Goal: Task Accomplishment & Management: Use online tool/utility

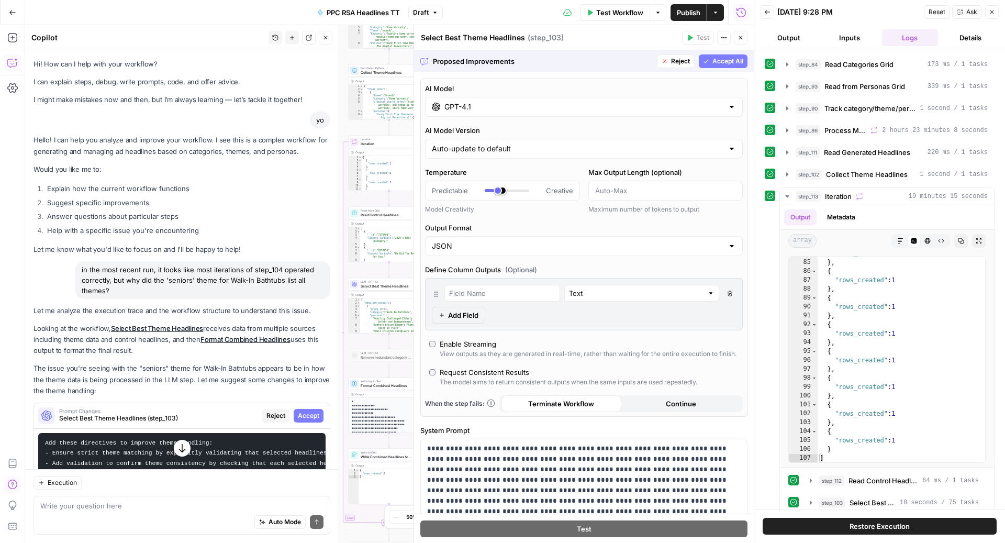
scroll to position [9, 0]
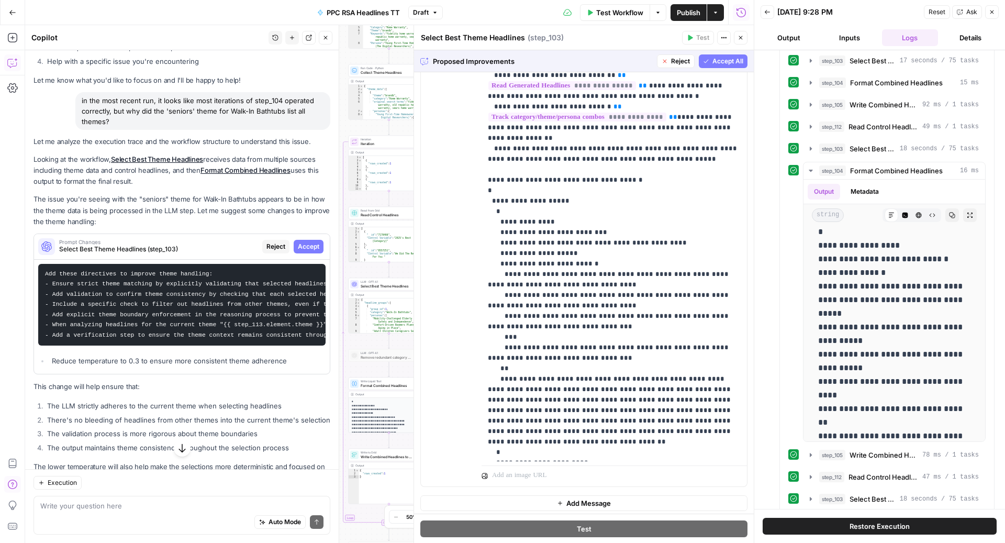
click at [143, 18] on div "Go Back PPC RSA Headlines TT Draft Test Workflow Options Publish Actions Run Hi…" at bounding box center [377, 12] width 754 height 25
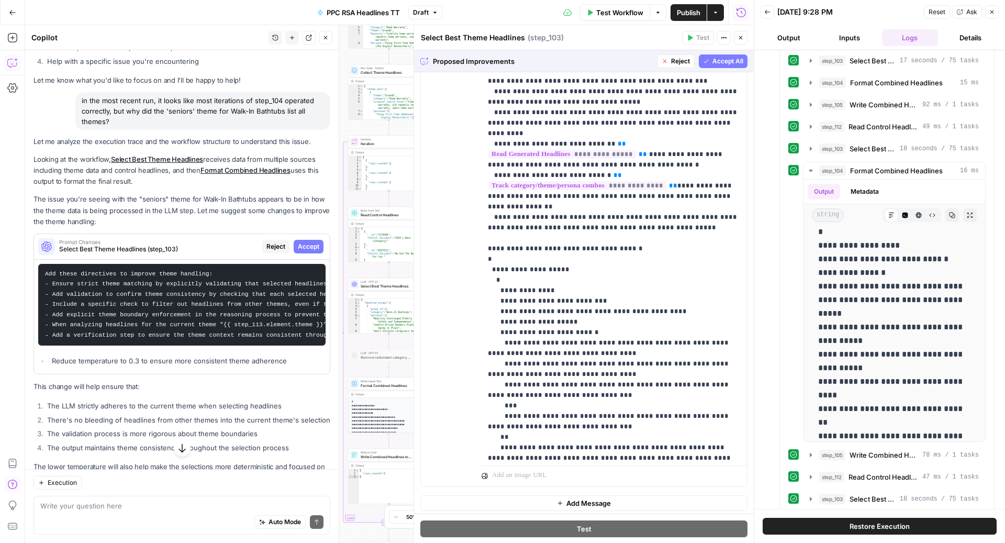
scroll to position [661, 0]
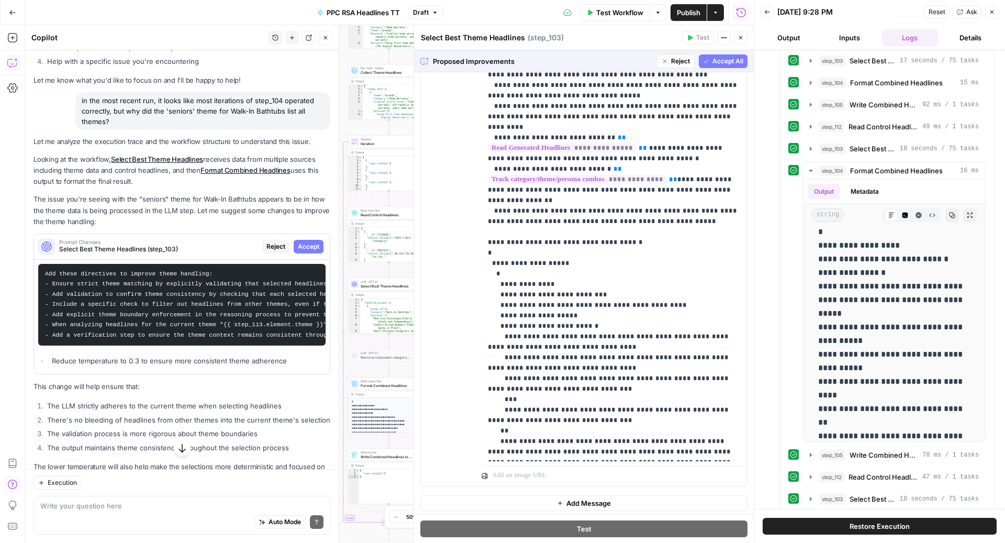
click at [741, 37] on icon "button" at bounding box center [741, 38] width 4 height 4
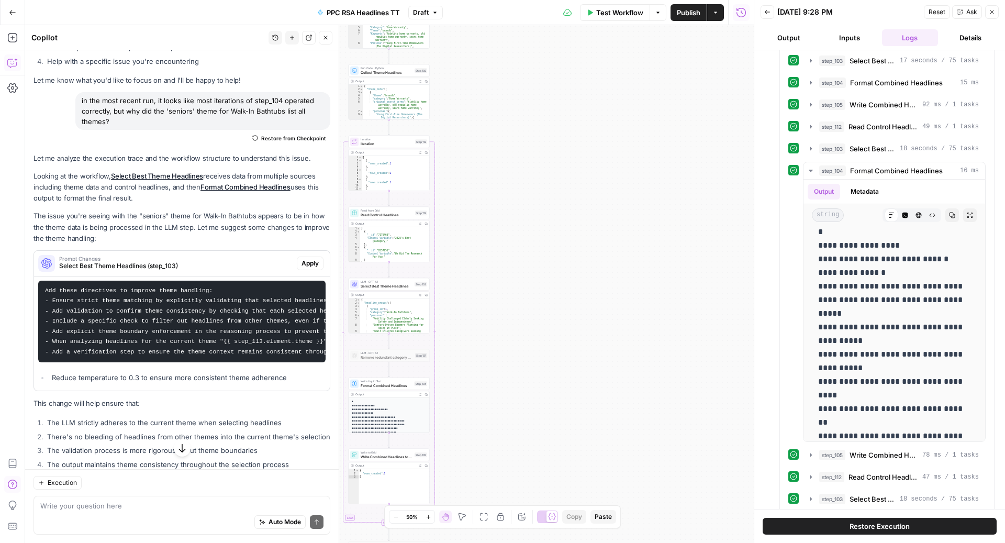
scroll to position [0, 0]
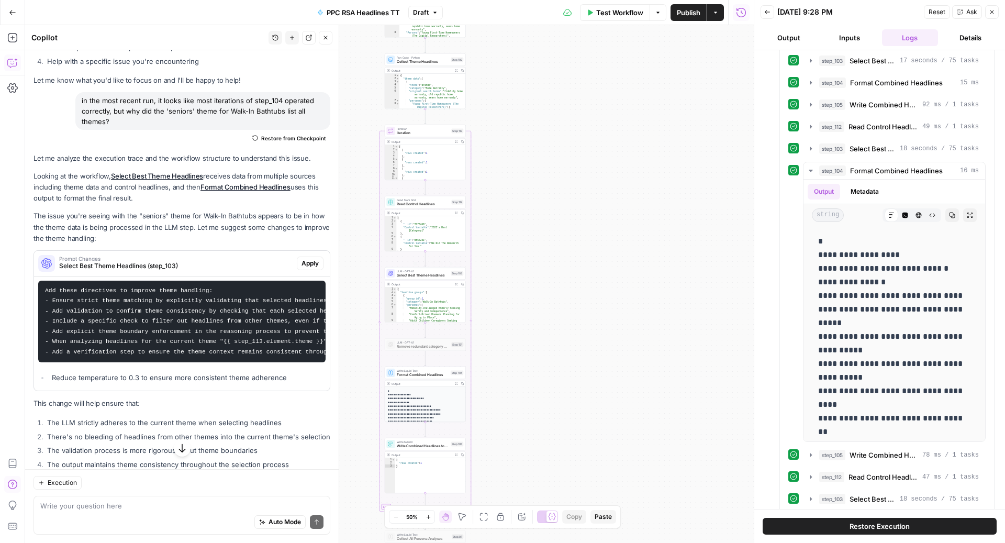
click at [422, 271] on span "LLM · GPT-4.1" at bounding box center [423, 271] width 52 height 4
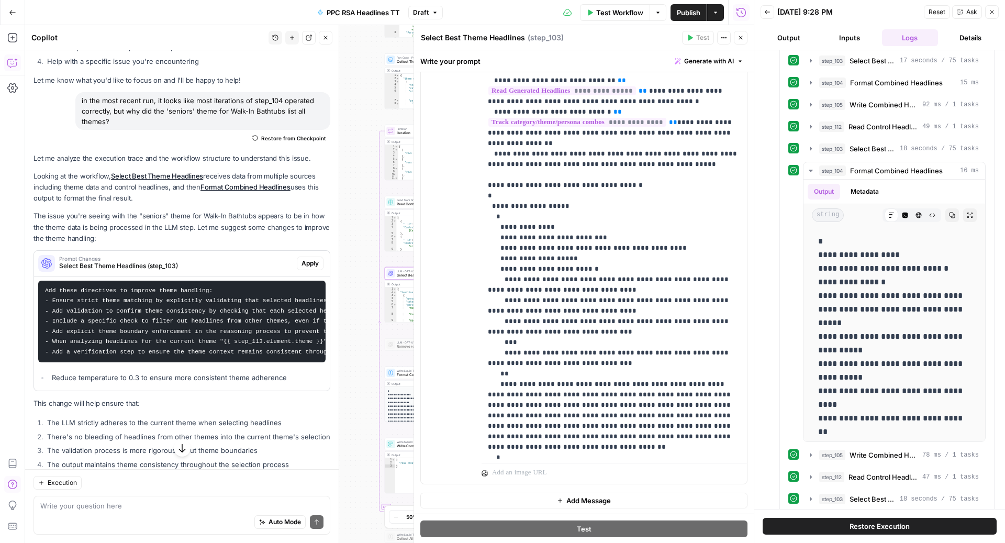
scroll to position [723, 0]
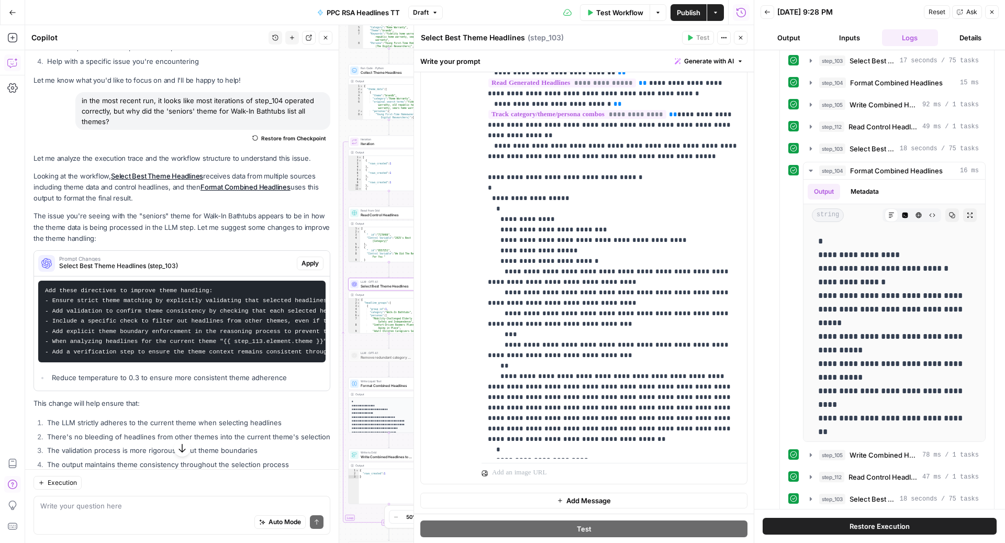
click at [266, 259] on span "Prompt Changes" at bounding box center [175, 258] width 233 height 5
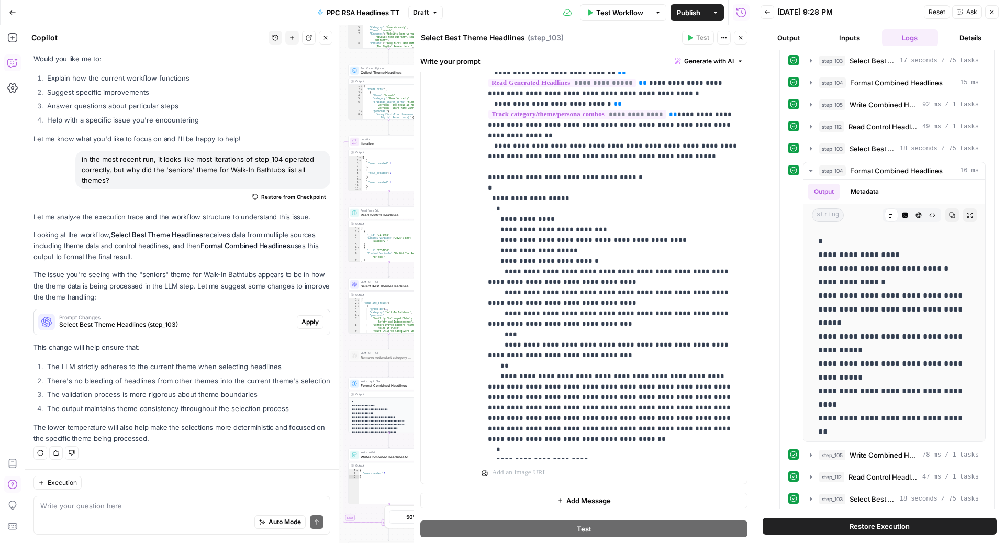
scroll to position [126, 0]
click at [255, 317] on span "Prompt Changes" at bounding box center [175, 318] width 233 height 5
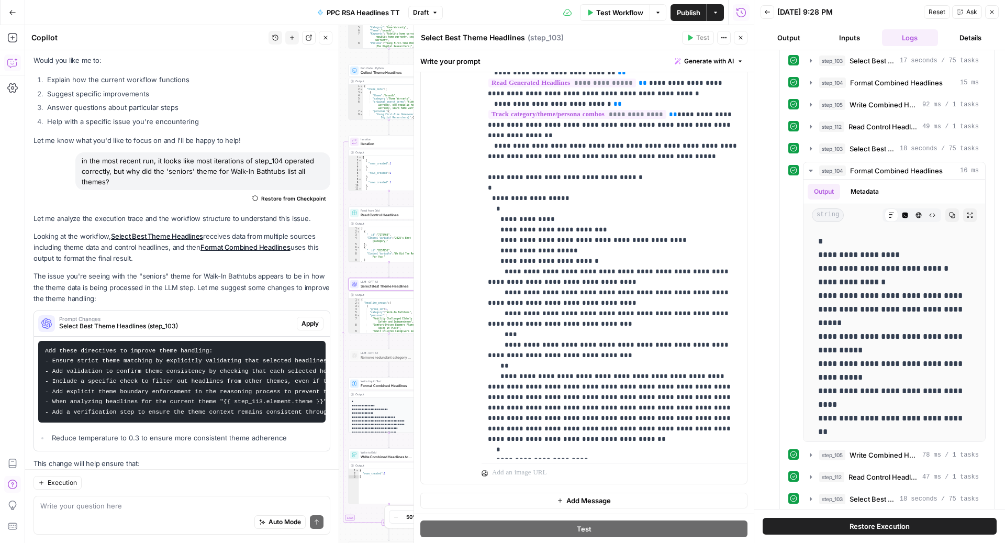
scroll to position [186, 0]
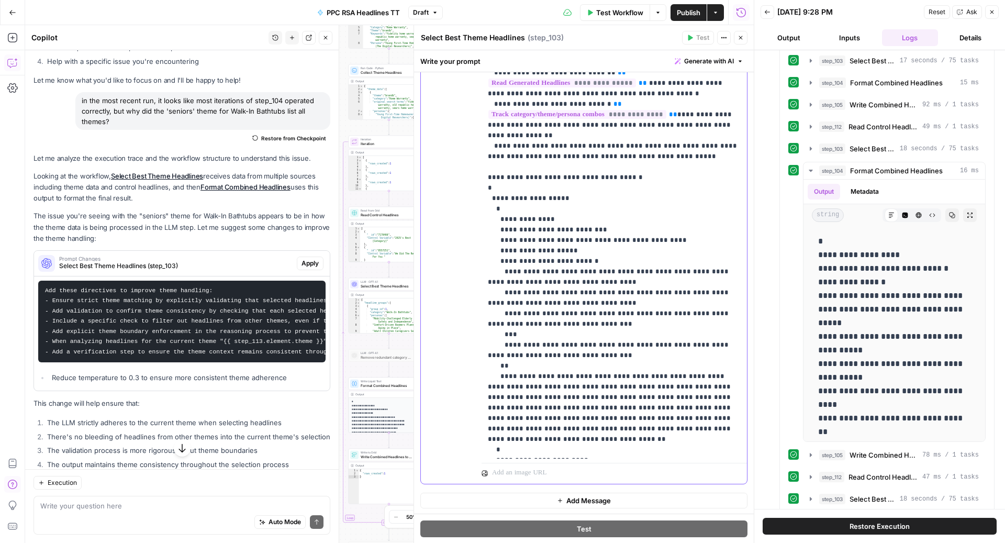
drag, startPoint x: 671, startPoint y: 453, endPoint x: 469, endPoint y: 445, distance: 202.2
click at [469, 445] on div "**********" at bounding box center [584, 257] width 326 height 451
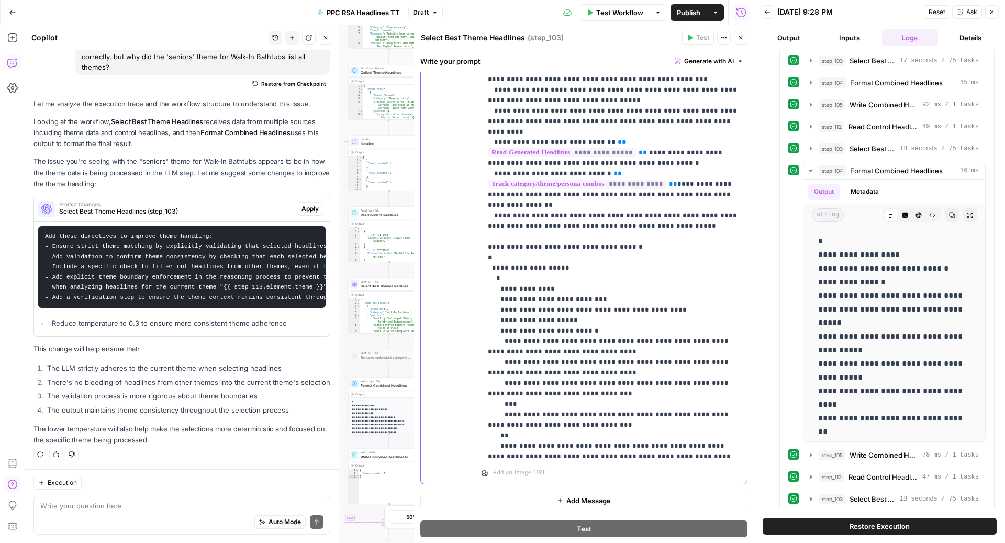
scroll to position [652, 0]
click at [310, 206] on span "Apply" at bounding box center [309, 208] width 17 height 9
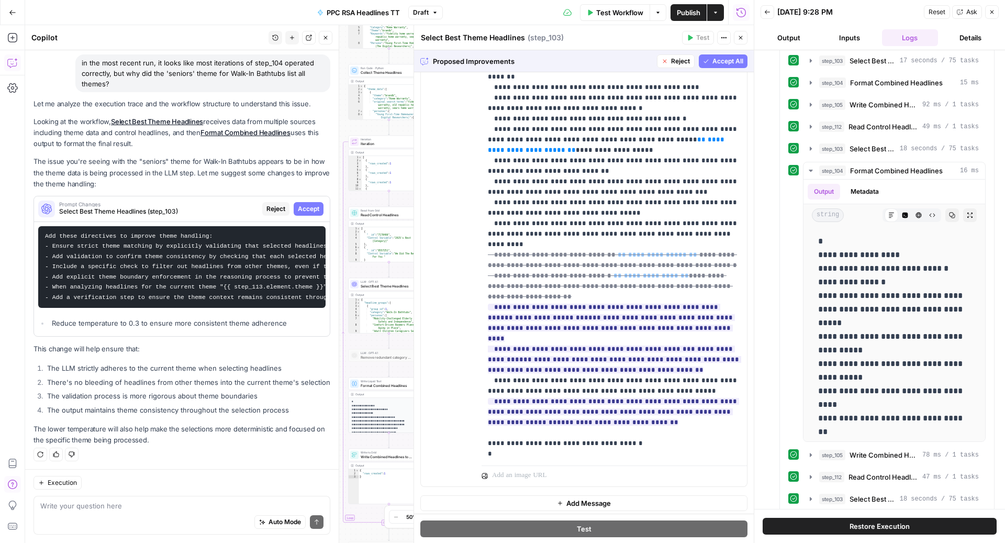
scroll to position [721, 0]
drag, startPoint x: 557, startPoint y: 334, endPoint x: 562, endPoint y: 424, distance: 90.7
click at [513, 385] on span "Reject" at bounding box center [517, 386] width 19 height 9
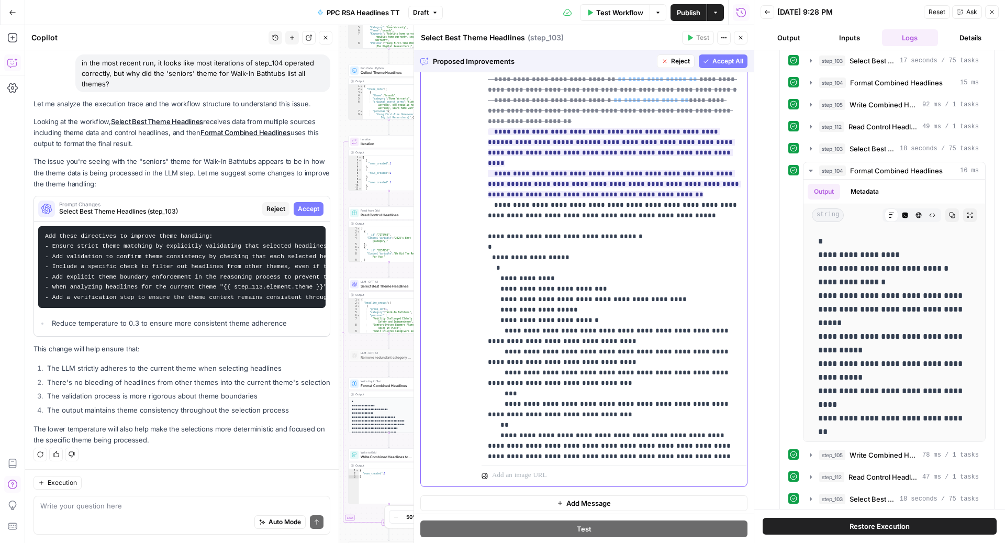
scroll to position [922, 0]
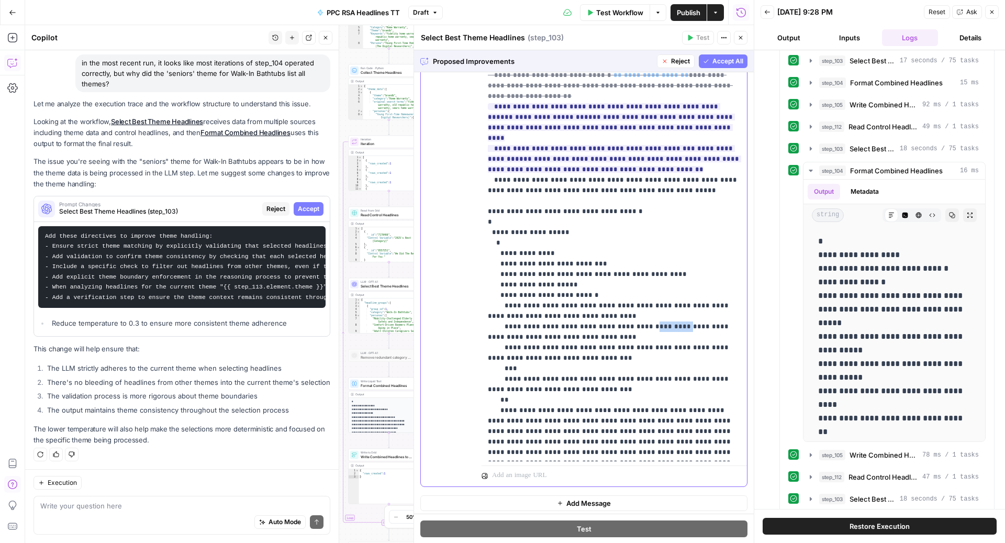
drag, startPoint x: 655, startPoint y: 250, endPoint x: 628, endPoint y: 253, distance: 27.5
drag, startPoint x: 681, startPoint y: 271, endPoint x: 626, endPoint y: 271, distance: 55.0
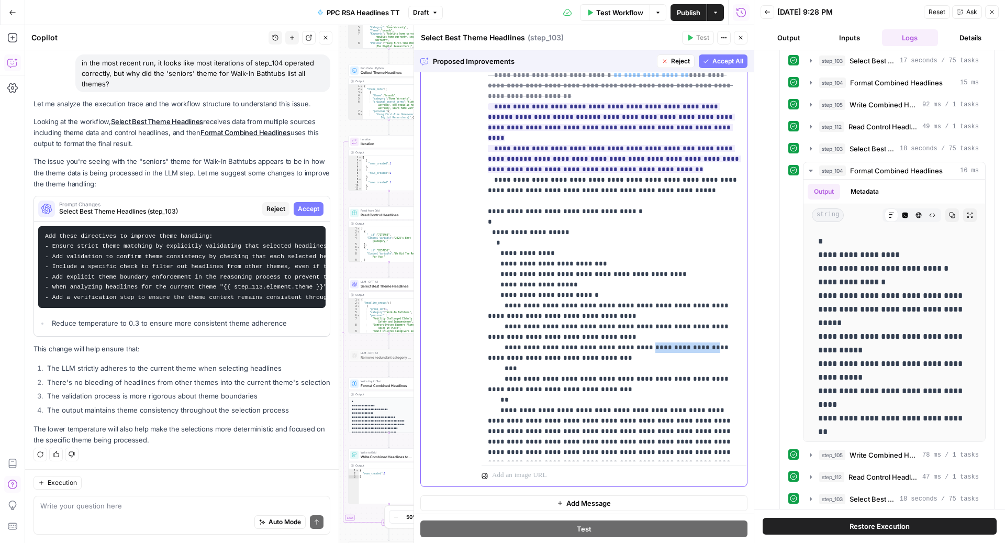
scroll to position [68, 0]
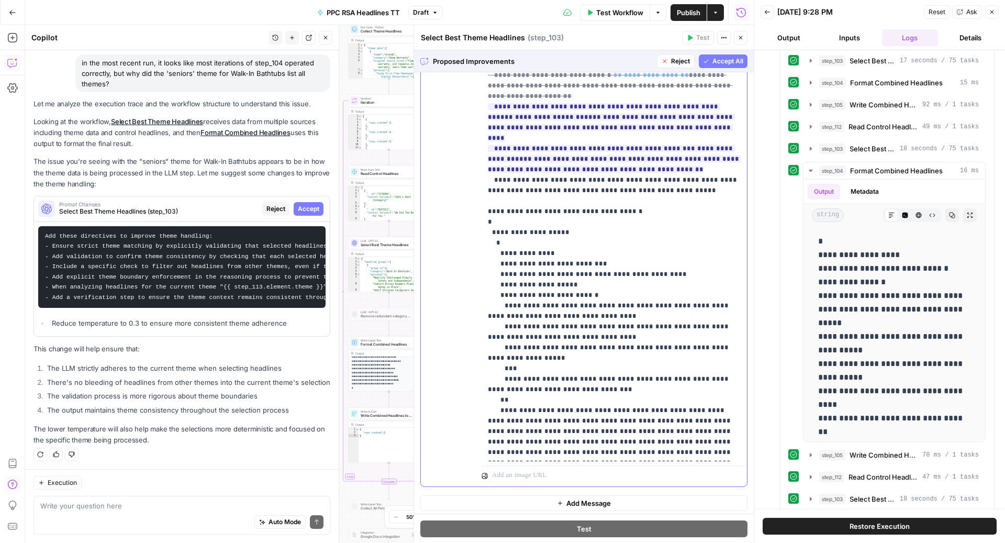
drag, startPoint x: 682, startPoint y: 251, endPoint x: 627, endPoint y: 253, distance: 55.5
drag, startPoint x: 679, startPoint y: 229, endPoint x: 624, endPoint y: 231, distance: 55.5
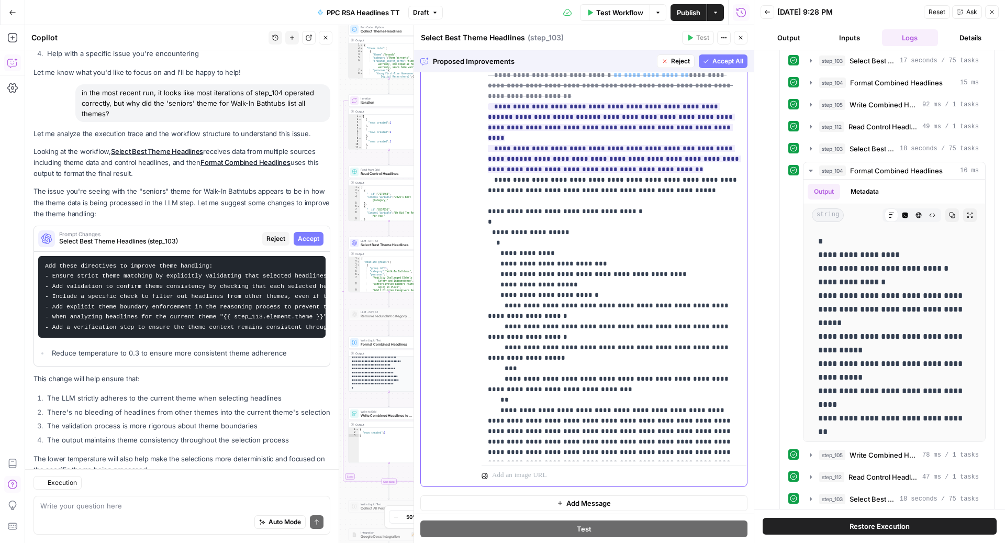
scroll to position [207, 0]
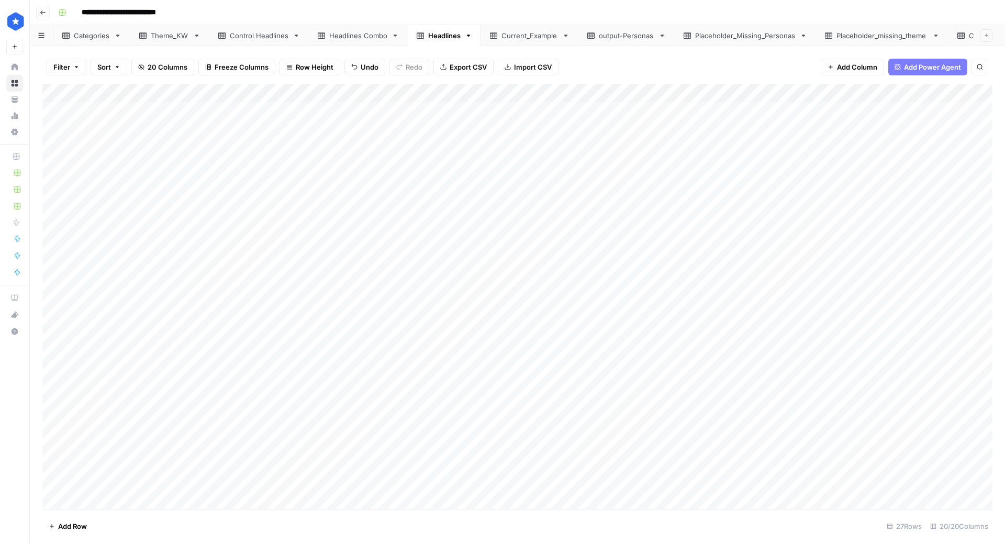
scroll to position [90, 0]
click at [162, 33] on div "Theme_KW" at bounding box center [170, 35] width 38 height 10
click at [881, 38] on div "Placeholder_missing_theme" at bounding box center [882, 35] width 92 height 10
click at [961, 38] on icon at bounding box center [960, 35] width 7 height 6
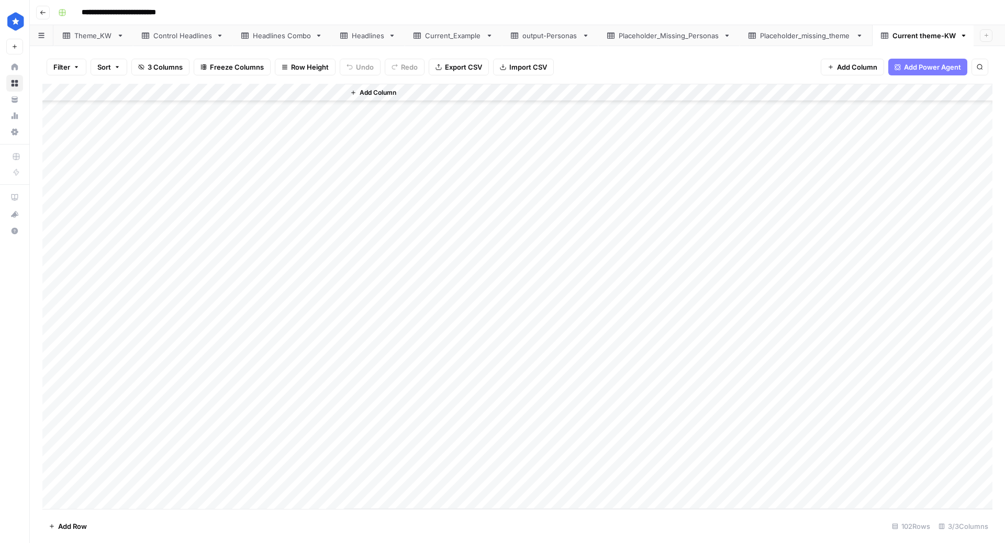
click at [797, 32] on div "Placeholder_missing_theme" at bounding box center [806, 35] width 92 height 10
click at [753, 37] on div "Placeholder_Missing_Personas" at bounding box center [745, 35] width 100 height 10
click at [632, 39] on div "output-Personas" at bounding box center [626, 35] width 55 height 10
click at [49, 93] on div "Add Column" at bounding box center [517, 119] width 950 height 70
click at [50, 92] on div "Add Column" at bounding box center [517, 119] width 950 height 70
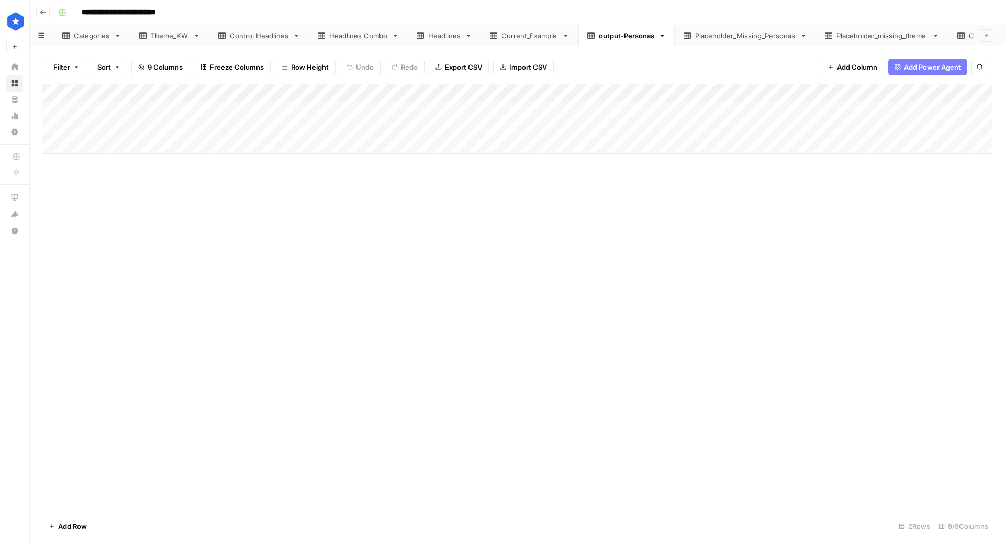
drag, startPoint x: 103, startPoint y: 111, endPoint x: 103, endPoint y: 119, distance: 7.9
click at [103, 119] on div "Add Column" at bounding box center [517, 119] width 950 height 70
click at [312, 234] on div "Add Column" at bounding box center [517, 296] width 950 height 425
click at [411, 115] on div "Add Column" at bounding box center [517, 119] width 950 height 70
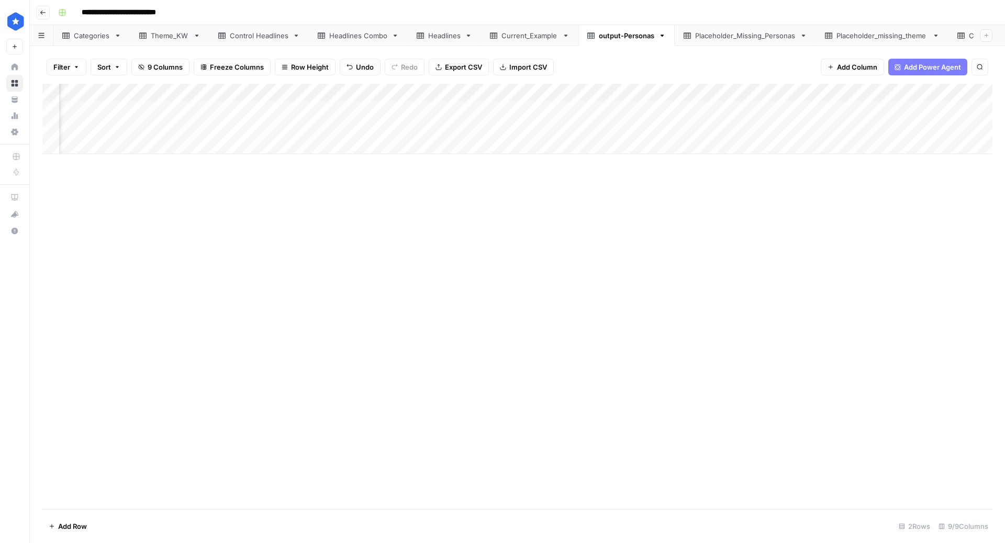
scroll to position [0, 1972]
click at [152, 36] on div "Theme_KW" at bounding box center [170, 35] width 38 height 10
click at [68, 66] on span "Filter" at bounding box center [61, 67] width 17 height 10
click at [138, 127] on div at bounding box center [130, 122] width 141 height 20
click at [733, 164] on div "Add Column" at bounding box center [517, 297] width 950 height 426
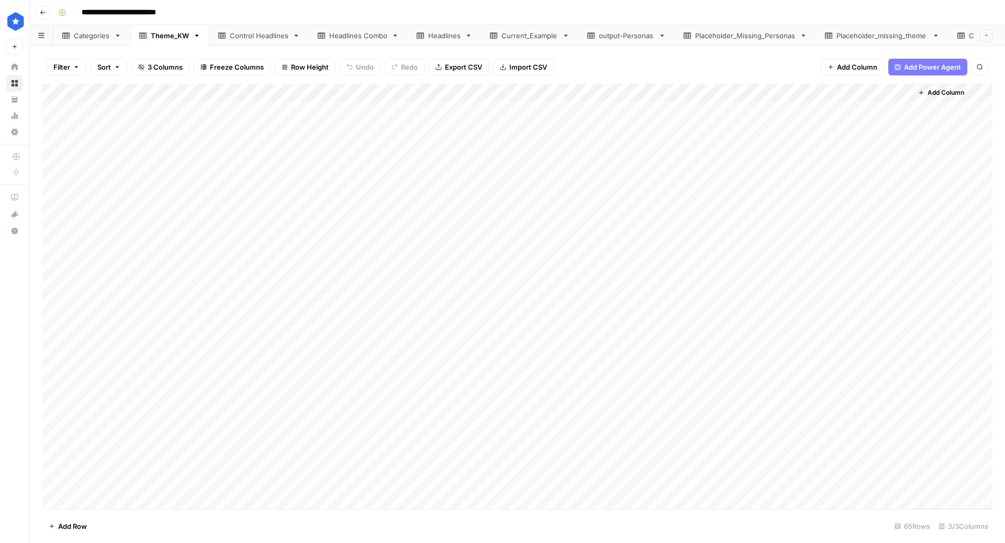
click at [64, 66] on span "Filter" at bounding box center [61, 67] width 17 height 10
click at [137, 123] on input "text" at bounding box center [123, 122] width 115 height 10
click at [124, 160] on span "Theme" at bounding box center [124, 162] width 88 height 10
click at [379, 119] on input "text" at bounding box center [448, 122] width 139 height 10
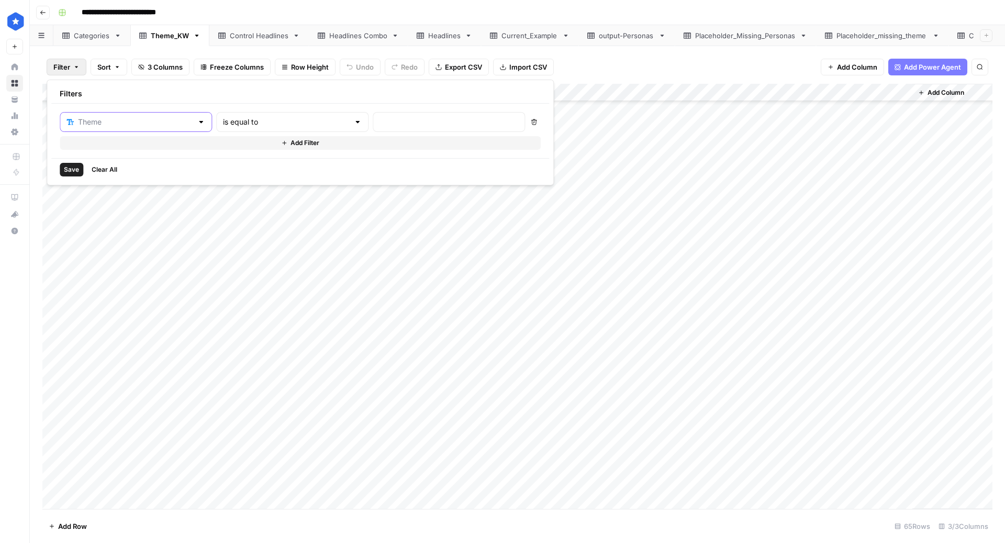
click at [141, 117] on input "text" at bounding box center [135, 122] width 115 height 10
click at [107, 142] on span "Category" at bounding box center [124, 147] width 88 height 10
click at [379, 117] on input "text" at bounding box center [448, 122] width 139 height 10
type input "W"
type input "Walk-In Bathtubs"
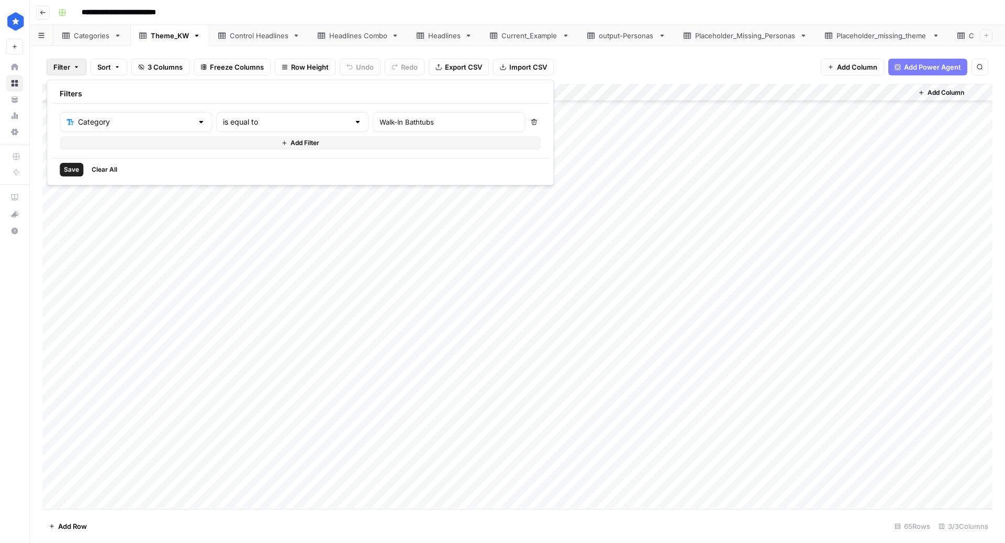
click at [74, 167] on span "Save" at bounding box center [71, 169] width 15 height 9
click at [298, 352] on div "Add Column" at bounding box center [517, 296] width 950 height 425
